Goal: Task Accomplishment & Management: Use online tool/utility

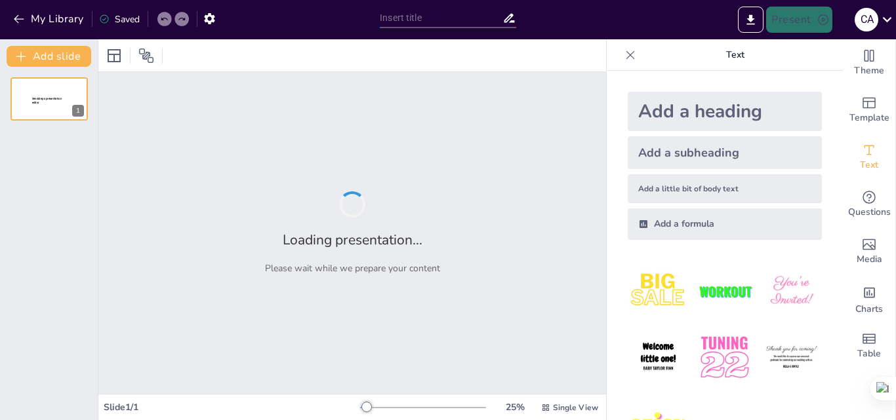
type input "USO DE MOODLE PARA MEJORAR LA COMPRENSIÓN HISTÓRICA A PARTIR DEL MÉTODO HISTÓRIC"
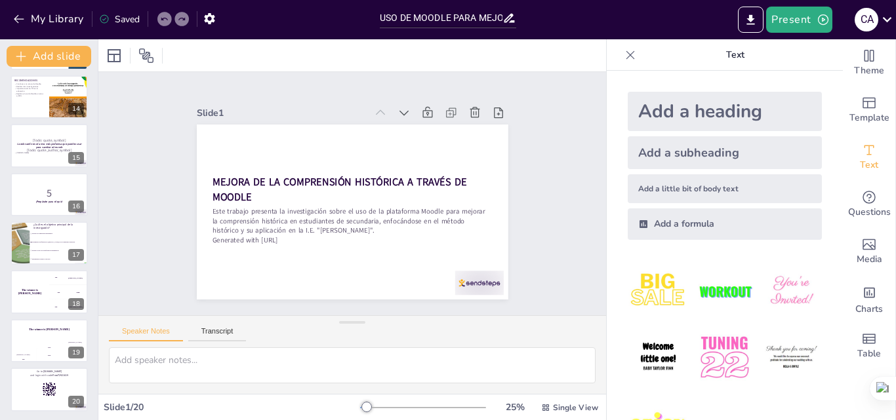
scroll to position [638, 0]
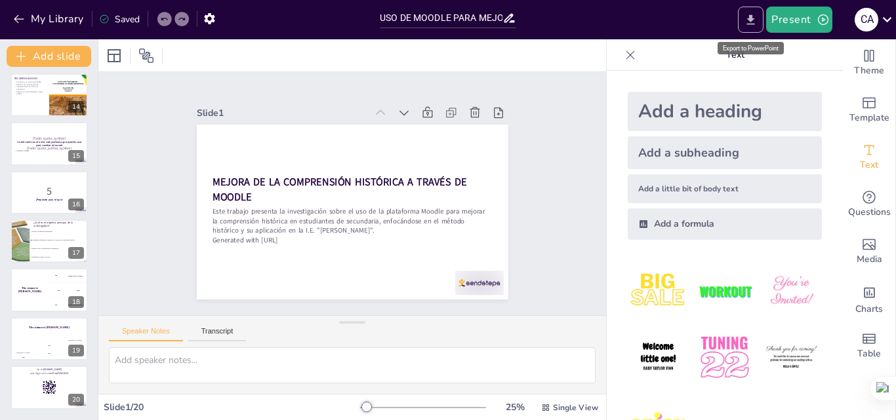
click at [753, 18] on icon "Export to PowerPoint" at bounding box center [751, 19] width 8 height 10
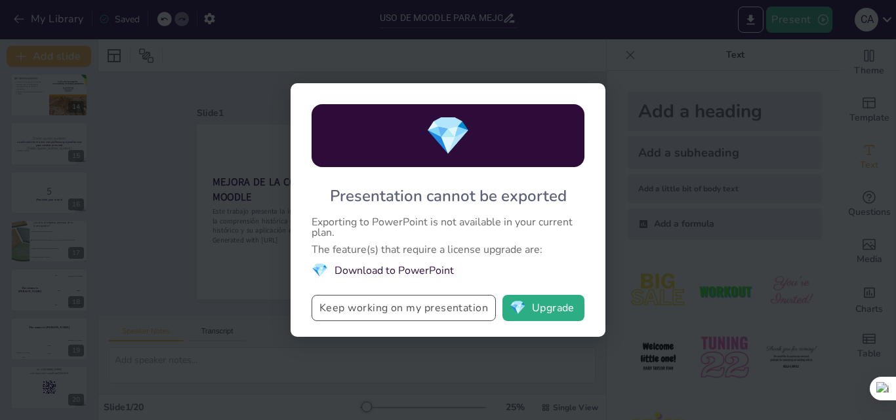
click at [378, 311] on button "Keep working on my presentation" at bounding box center [404, 308] width 184 height 26
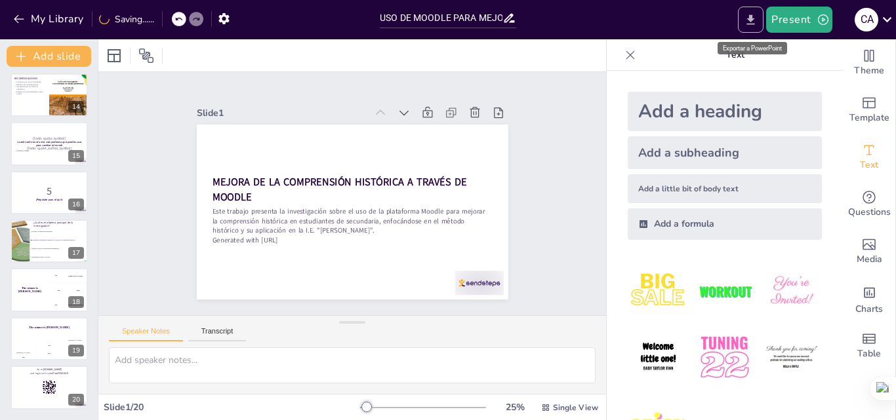
click at [753, 19] on icon "Export to PowerPoint" at bounding box center [751, 19] width 8 height 10
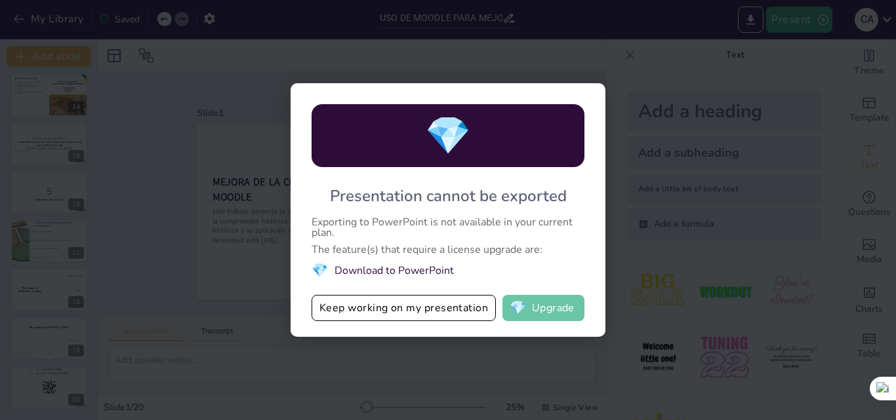
click at [545, 312] on button "💎 Upgrade" at bounding box center [543, 308] width 82 height 26
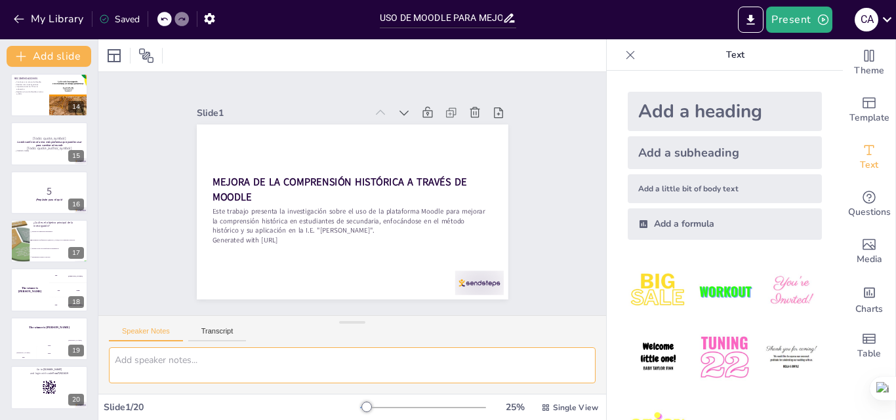
click at [194, 360] on textarea at bounding box center [352, 366] width 487 height 36
click at [470, 409] on div at bounding box center [423, 408] width 126 height 10
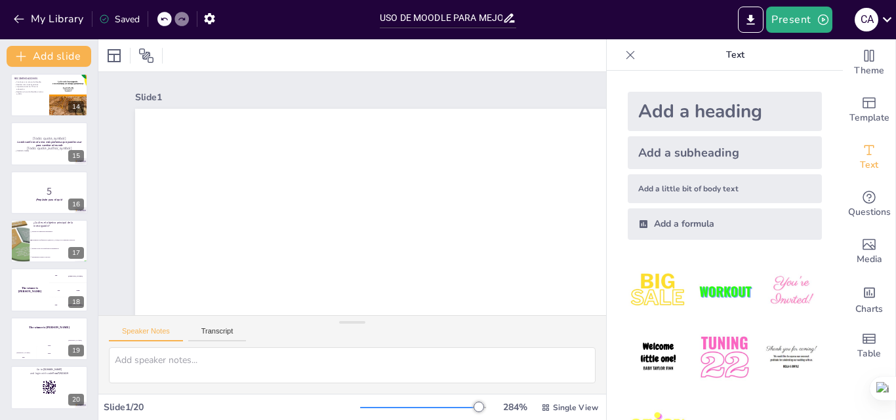
click at [459, 409] on div at bounding box center [423, 408] width 126 height 10
click at [428, 409] on div at bounding box center [423, 408] width 126 height 10
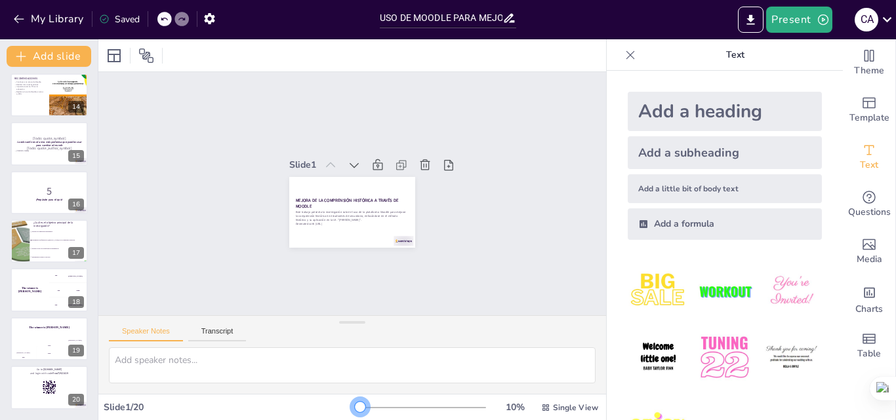
drag, startPoint x: 428, startPoint y: 407, endPoint x: 349, endPoint y: 407, distance: 79.4
click at [355, 407] on div at bounding box center [360, 407] width 10 height 10
click at [715, 346] on img at bounding box center [724, 357] width 61 height 61
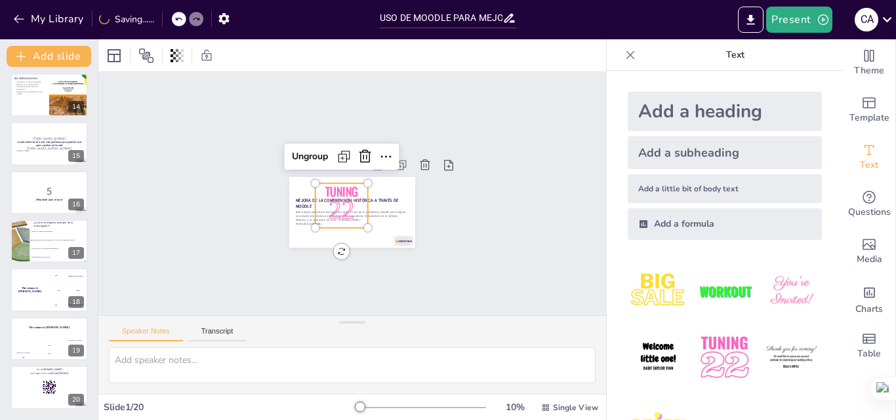
click at [180, 18] on icon at bounding box center [178, 19] width 7 height 3
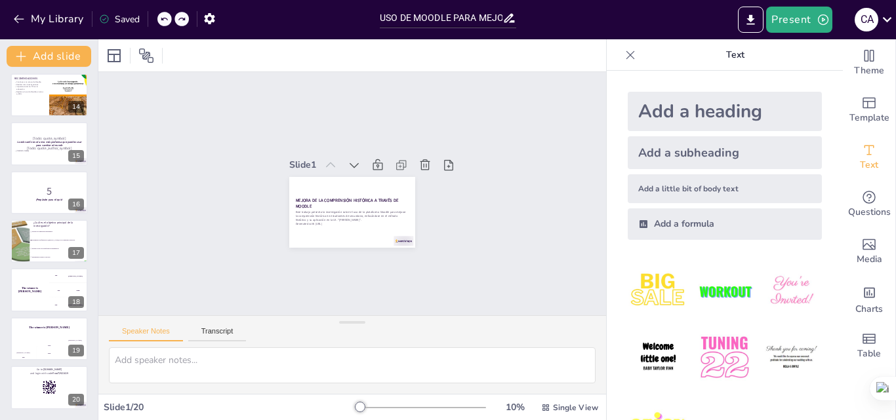
click at [624, 51] on icon at bounding box center [630, 55] width 13 height 13
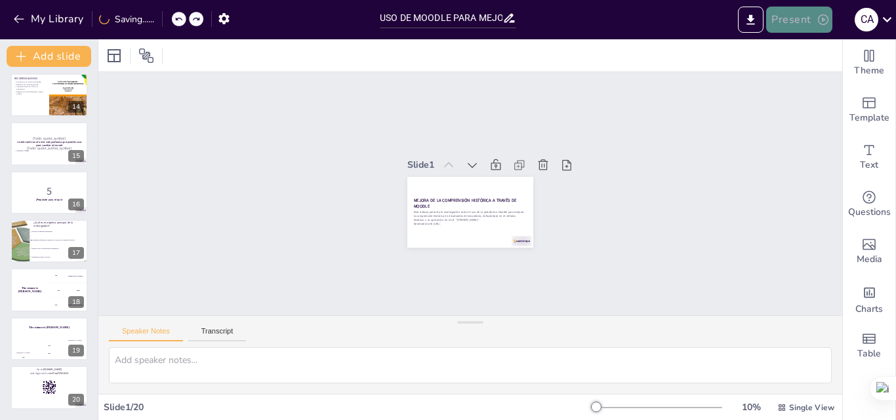
click at [804, 16] on button "Present" at bounding box center [799, 20] width 66 height 26
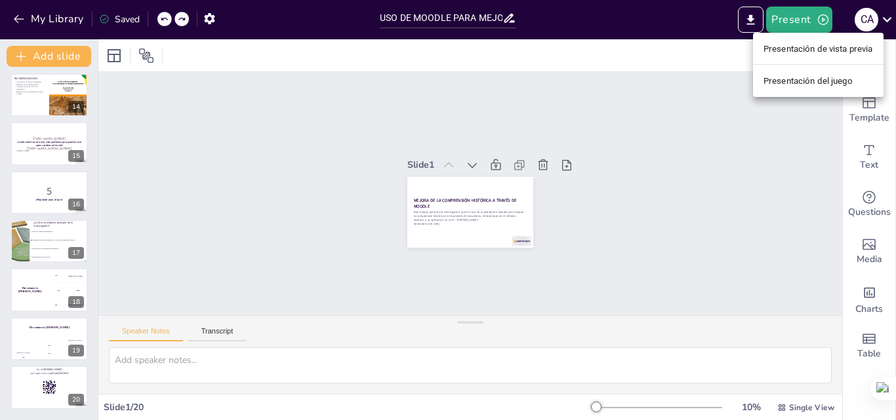
click at [497, 20] on div at bounding box center [448, 210] width 896 height 420
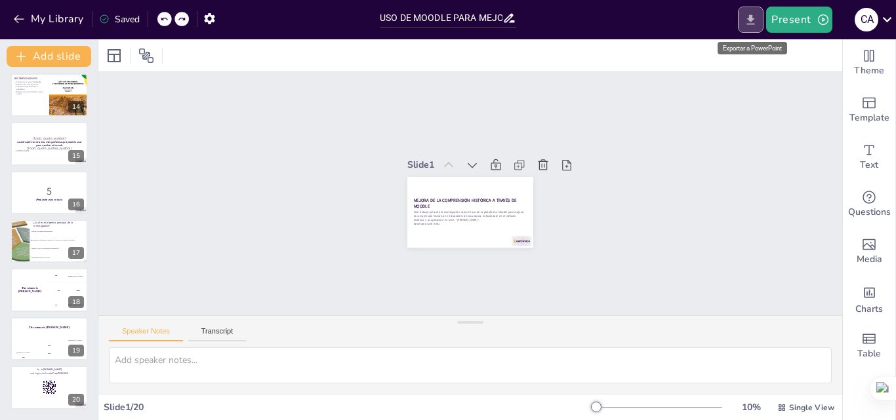
click at [751, 22] on icon "Export to PowerPoint" at bounding box center [751, 20] width 14 height 14
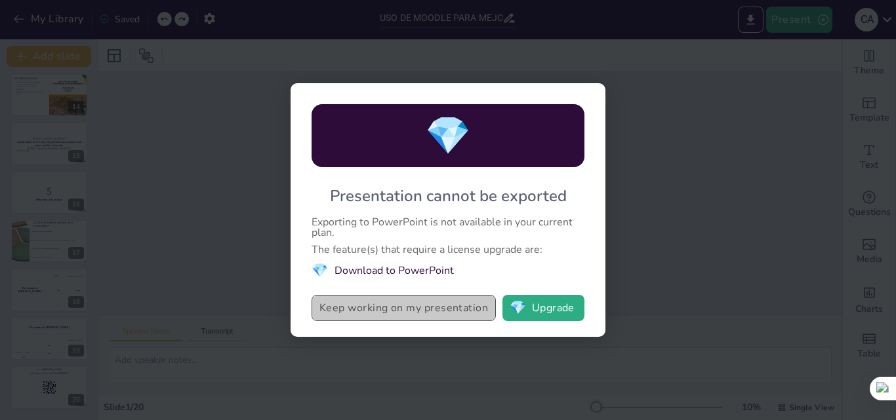
click at [401, 306] on button "Keep working on my presentation" at bounding box center [404, 308] width 184 height 26
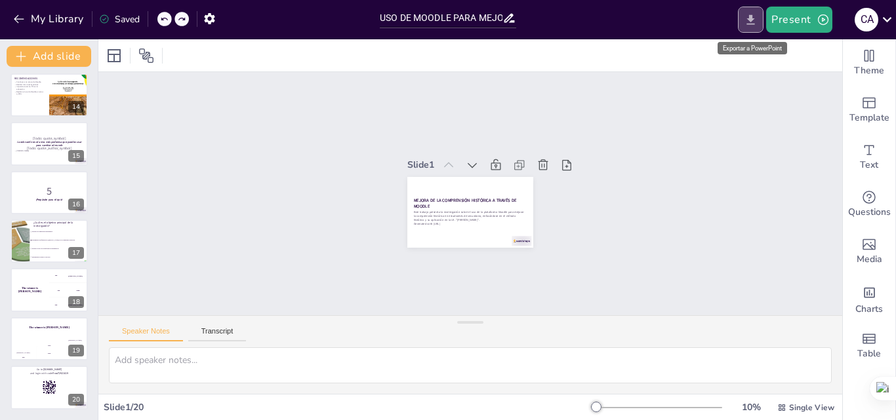
click at [755, 22] on icon "Export to PowerPoint" at bounding box center [751, 20] width 14 height 14
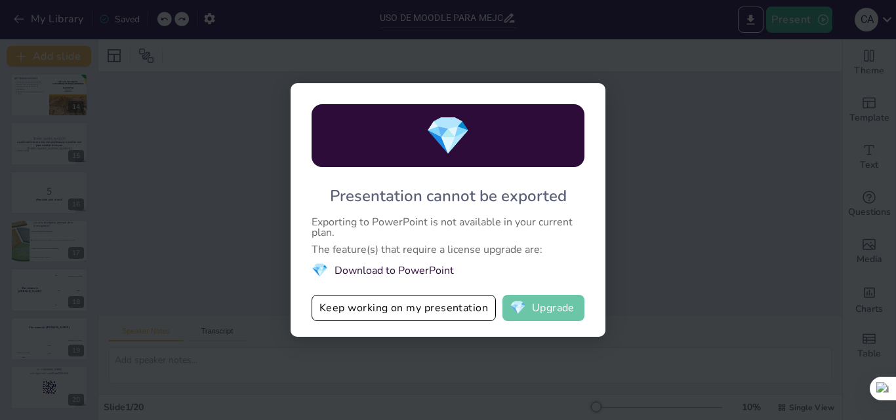
click at [553, 311] on button "💎 Upgrade" at bounding box center [543, 308] width 82 height 26
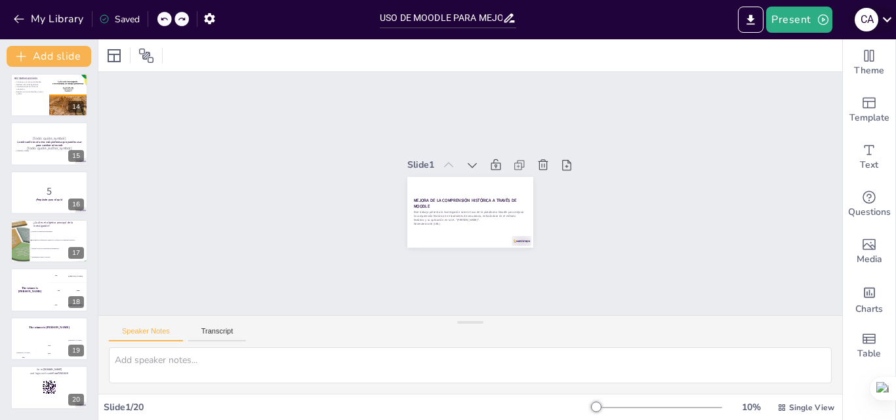
click at [884, 22] on icon at bounding box center [887, 19] width 18 height 18
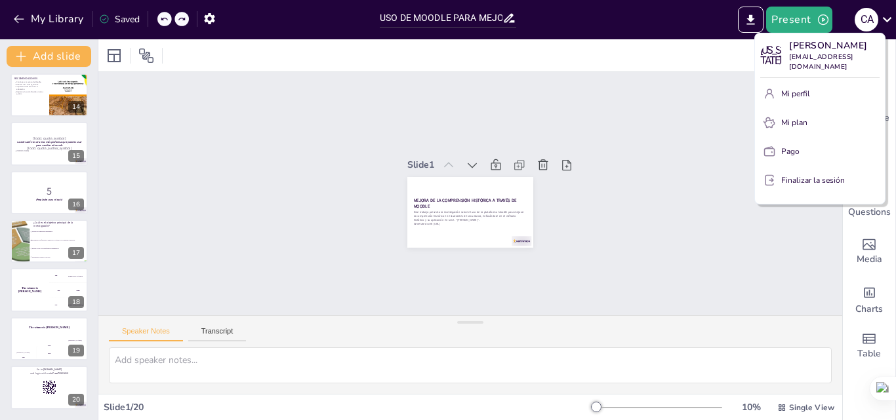
click at [703, 104] on div at bounding box center [448, 210] width 896 height 420
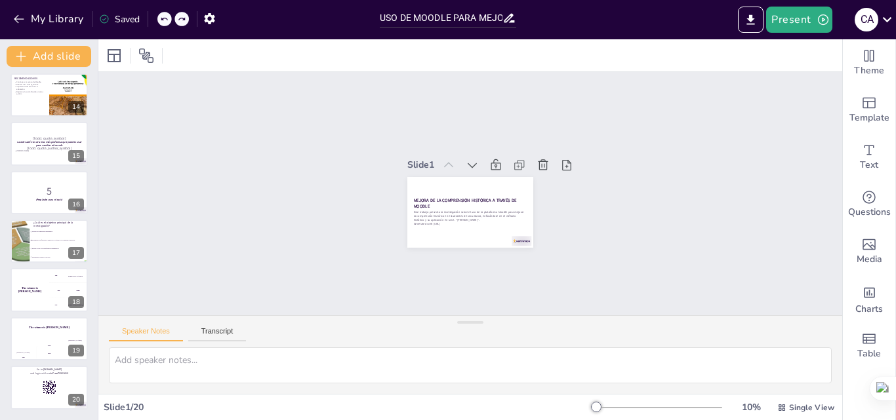
checkbox input "true"
click at [752, 21] on icon "Export to PowerPoint" at bounding box center [751, 19] width 8 height 10
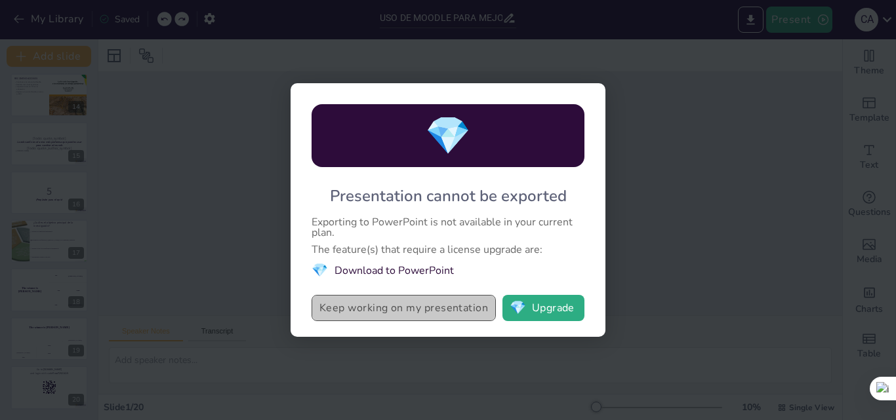
click at [440, 316] on button "Keep working on my presentation" at bounding box center [404, 308] width 184 height 26
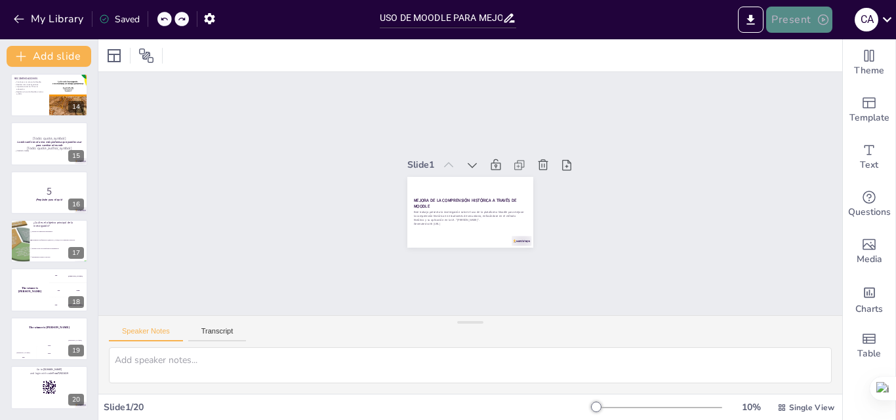
click at [821, 20] on icon "button" at bounding box center [823, 19] width 13 height 13
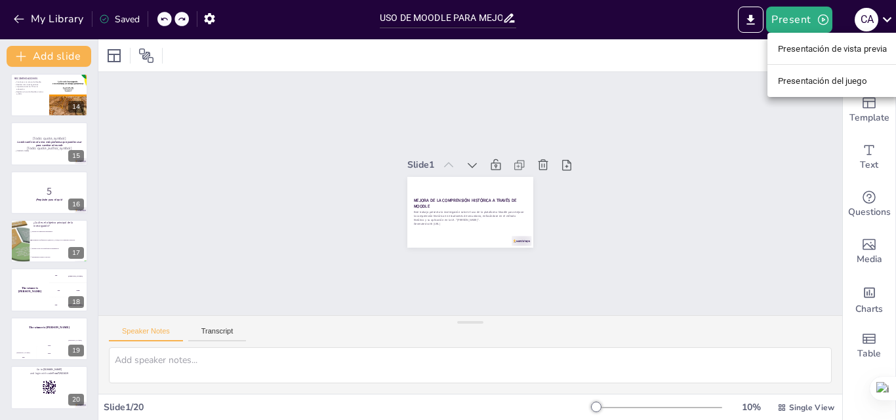
click at [825, 45] on font "Presentación de vista previa" at bounding box center [833, 49] width 110 height 10
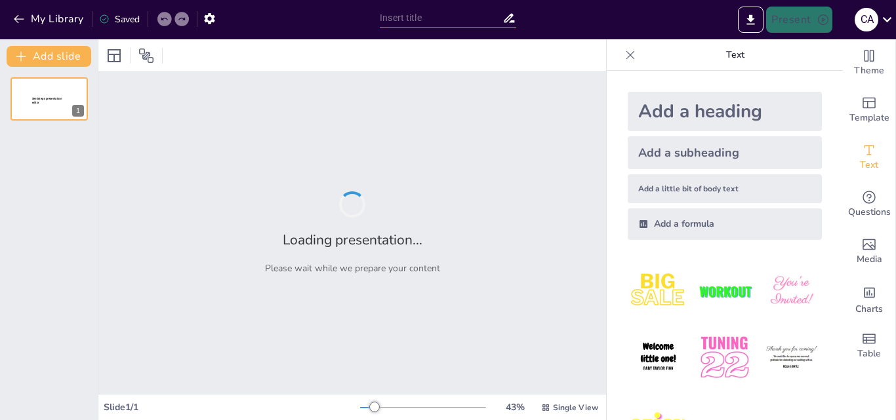
type input "USO DE MOODLE PARA MEJORAR LA COMPRENSIÓN HISTÓRICA A PARTIR DEL MÉTODO HISTÓRIC"
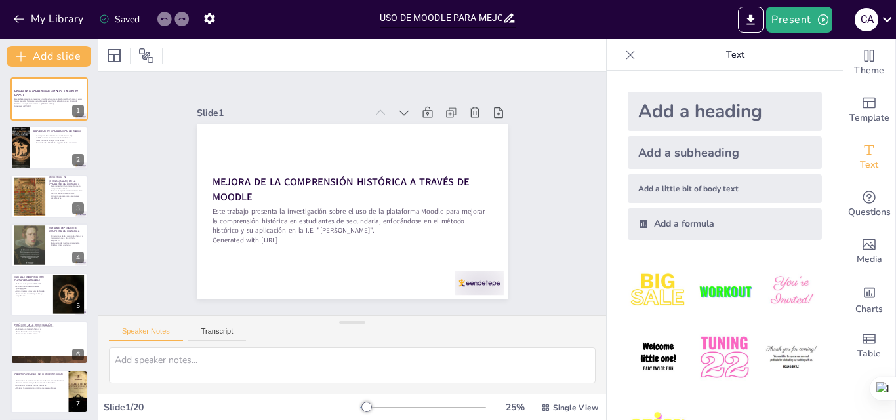
click at [624, 58] on icon at bounding box center [630, 55] width 13 height 13
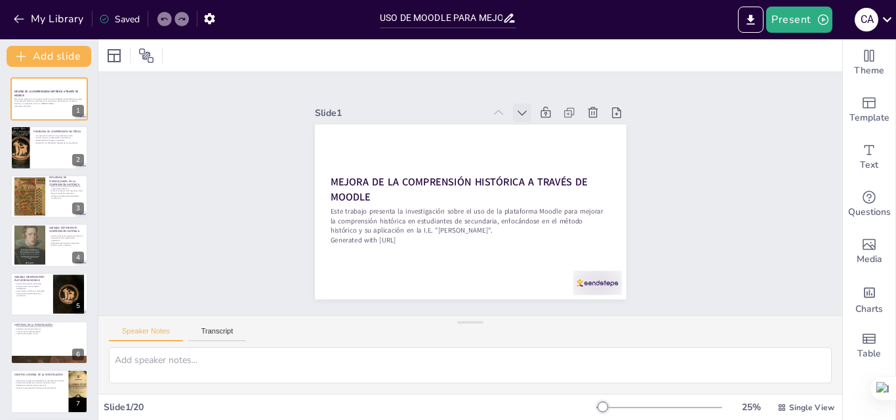
click at [557, 199] on icon at bounding box center [565, 207] width 17 height 17
checkbox input "true"
